Goal: Check status

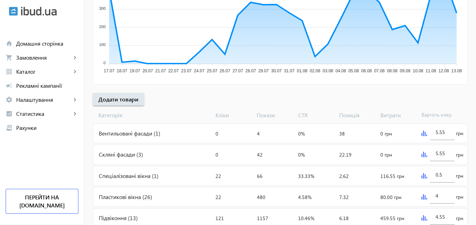
scroll to position [211, 0]
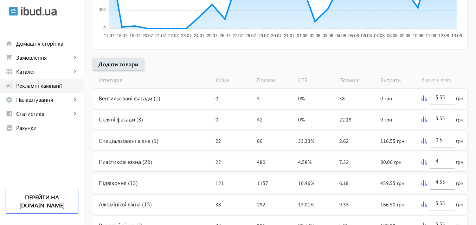
click at [47, 86] on span "Рекламні кампанії" at bounding box center [47, 85] width 62 height 7
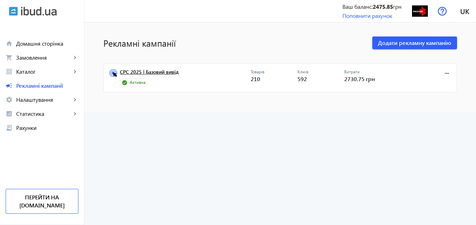
click at [145, 70] on link "CPC 2025 | Базовий вивід" at bounding box center [185, 74] width 131 height 10
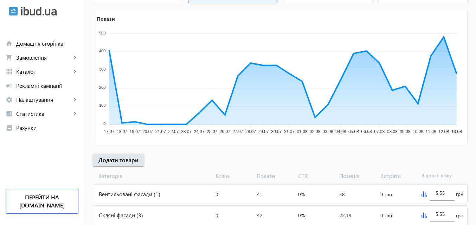
scroll to position [70, 0]
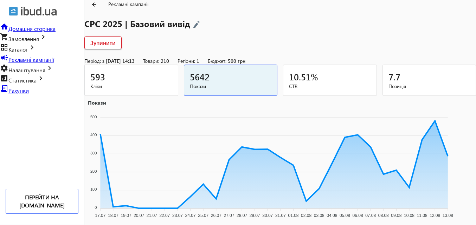
scroll to position [70, 0]
